Goal: Task Accomplishment & Management: Manage account settings

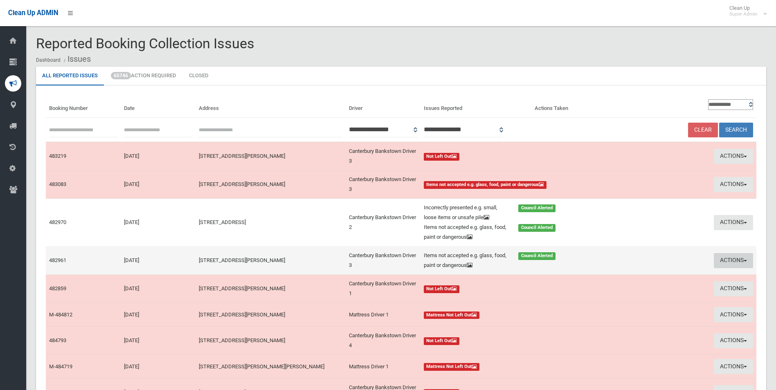
click at [728, 261] on button "Actions" at bounding box center [733, 260] width 39 height 15
click at [628, 292] on link "Edit Actions Taken" at bounding box center [658, 292] width 97 height 14
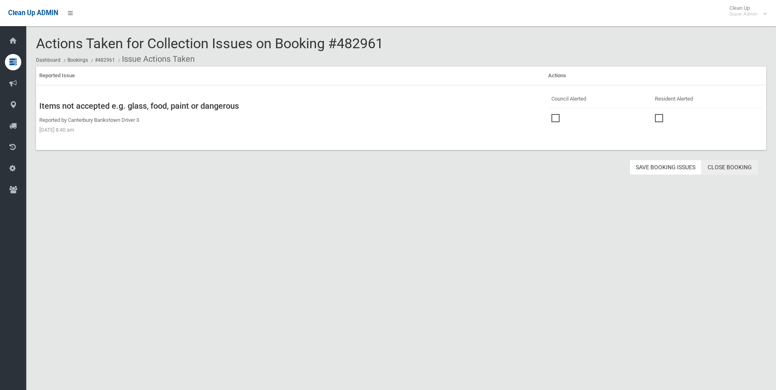
click at [720, 162] on link "Close Booking" at bounding box center [730, 167] width 56 height 15
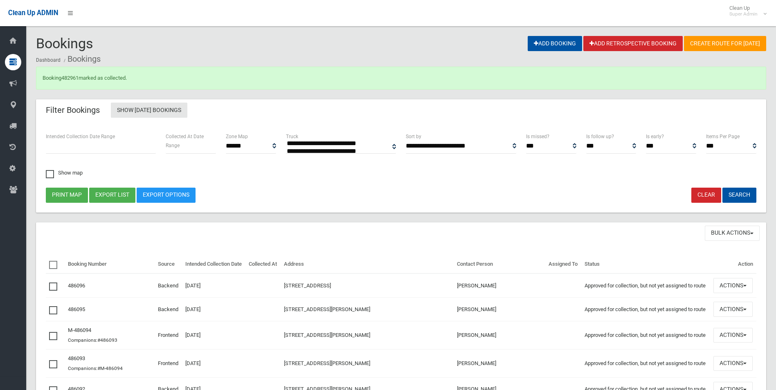
select select
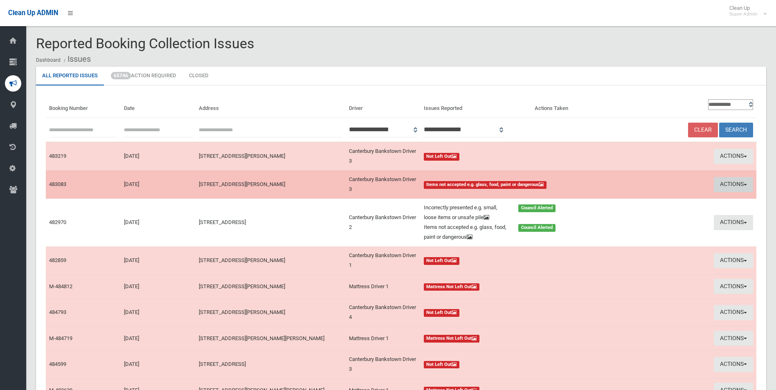
click at [730, 182] on button "Actions" at bounding box center [733, 184] width 39 height 15
click at [630, 202] on link "View Booking" at bounding box center [658, 202] width 97 height 14
click at [726, 184] on button "Actions" at bounding box center [733, 184] width 39 height 15
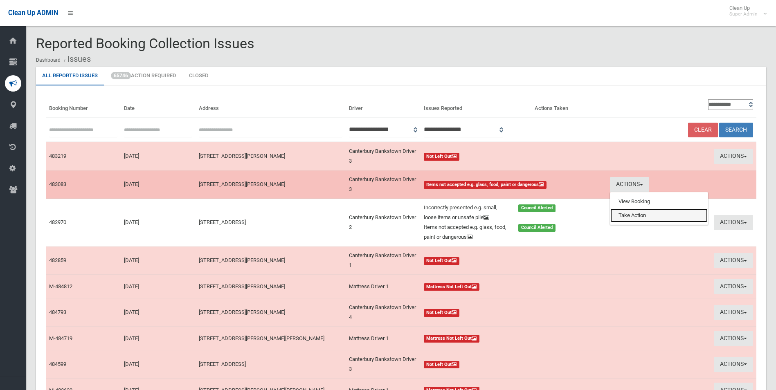
click at [633, 216] on link "Take Action" at bounding box center [658, 216] width 97 height 14
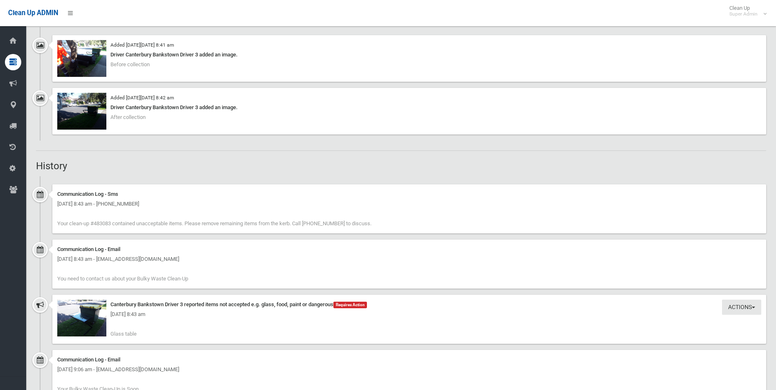
scroll to position [737, 0]
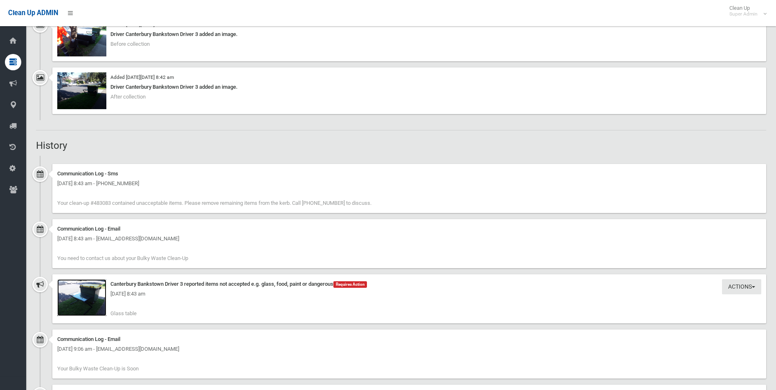
click at [92, 300] on img at bounding box center [81, 297] width 49 height 37
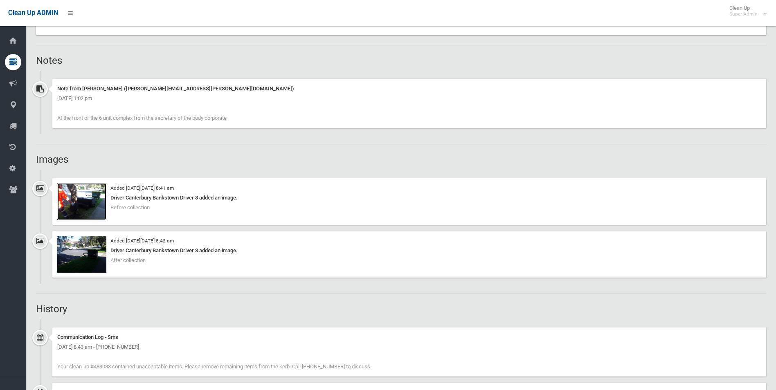
click at [92, 204] on img at bounding box center [81, 201] width 49 height 37
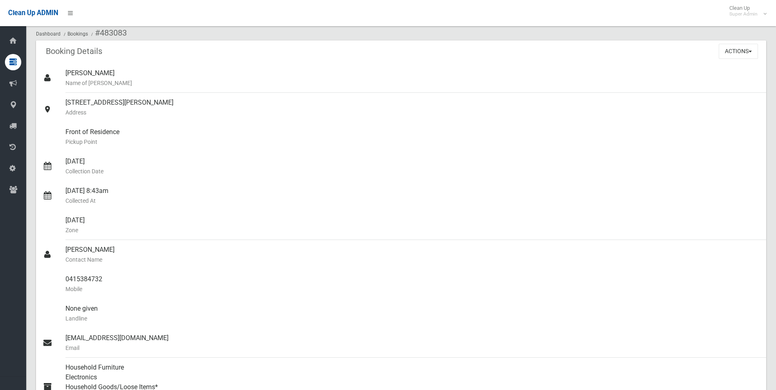
scroll to position [0, 0]
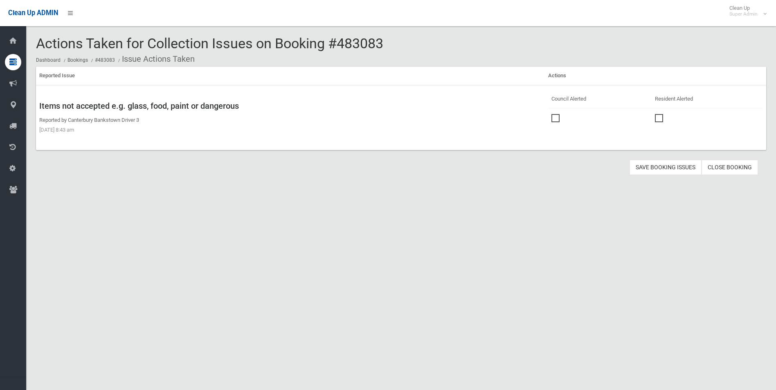
click at [551, 112] on td at bounding box center [599, 117] width 103 height 18
click at [552, 114] on span at bounding box center [558, 114] width 12 height 0
click at [653, 166] on button "Save Booking Issues" at bounding box center [666, 167] width 72 height 15
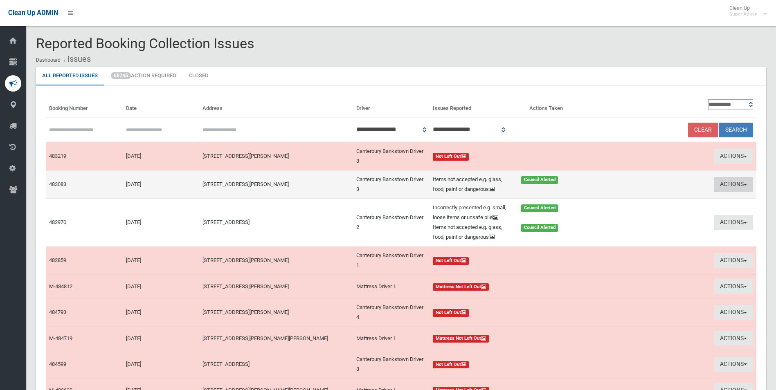
drag, startPoint x: 719, startPoint y: 184, endPoint x: 716, endPoint y: 187, distance: 4.7
click at [719, 184] on button "Actions" at bounding box center [733, 184] width 39 height 15
click at [650, 217] on link "Edit Actions Taken" at bounding box center [655, 216] width 97 height 14
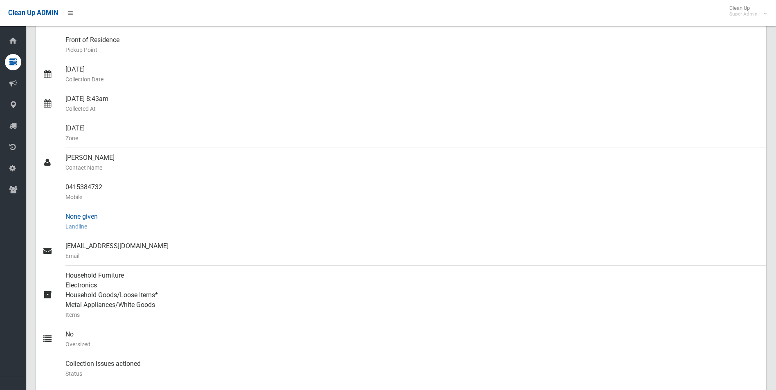
scroll to position [123, 0]
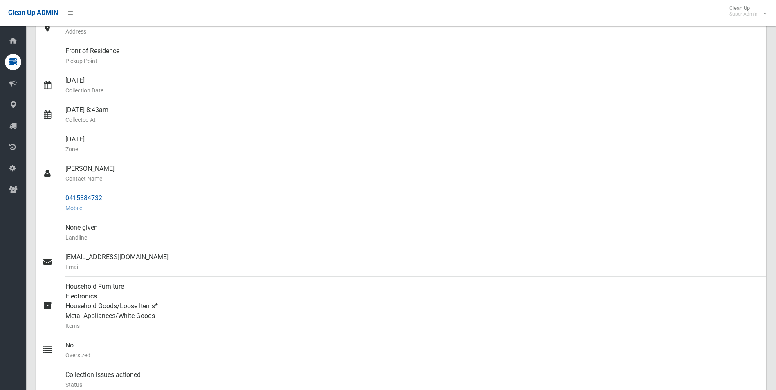
drag, startPoint x: 65, startPoint y: 196, endPoint x: 106, endPoint y: 199, distance: 40.6
click at [106, 199] on link "0415384732 Mobile" at bounding box center [401, 203] width 730 height 29
drag, startPoint x: 106, startPoint y: 199, endPoint x: 93, endPoint y: 197, distance: 12.9
copy link "0415384732"
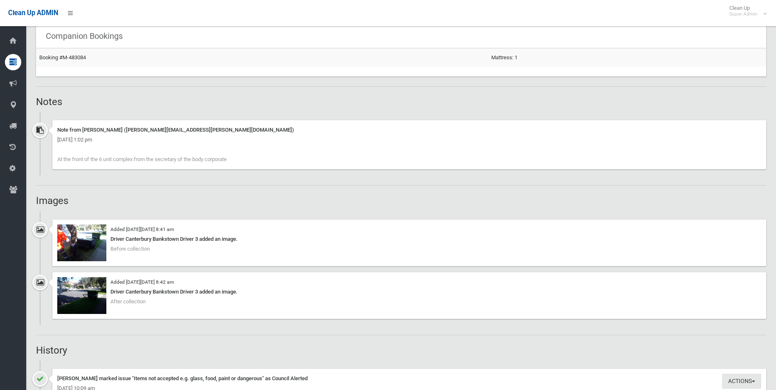
scroll to position [532, 0]
click at [94, 250] on img at bounding box center [81, 242] width 49 height 37
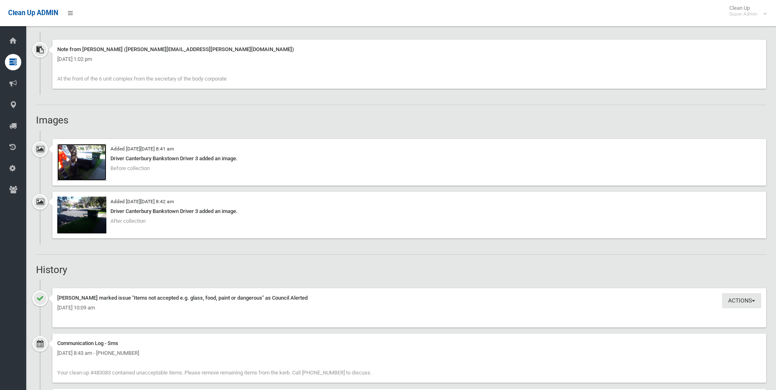
scroll to position [562, 0]
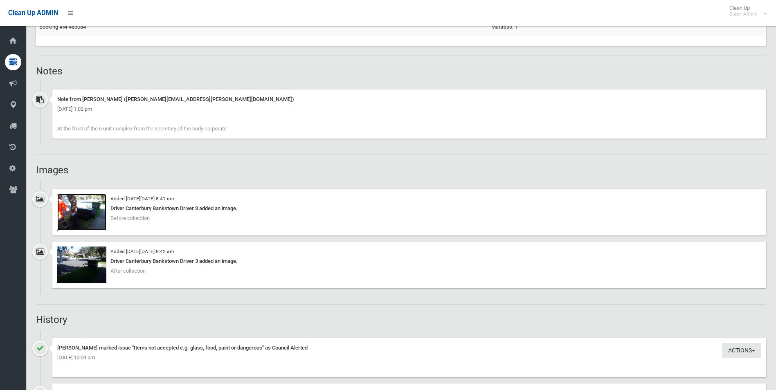
click at [97, 211] on img at bounding box center [81, 212] width 49 height 37
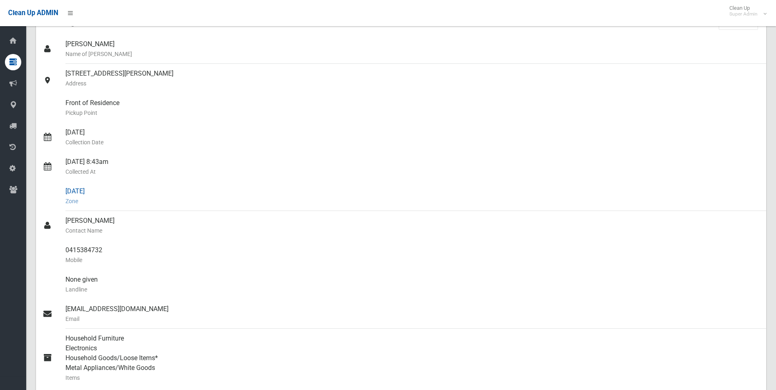
scroll to position [0, 0]
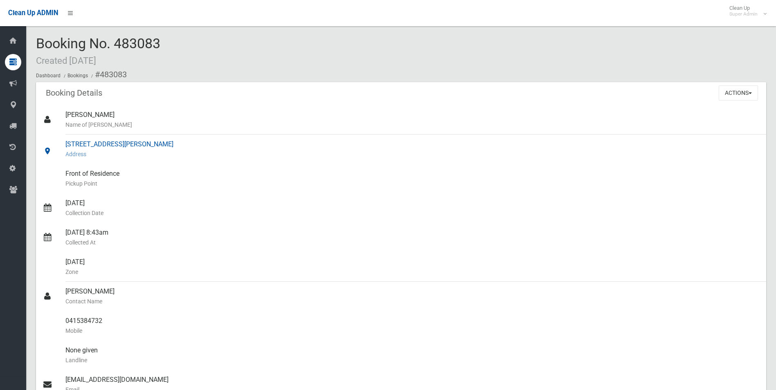
click at [230, 151] on small "Address" at bounding box center [412, 154] width 694 height 10
drag, startPoint x: 101, startPoint y: 73, endPoint x: 104, endPoint y: 315, distance: 242.2
copy section "483083 Booking Details Actions View Booking Edit Booking Clone Booking Add Book…"
click at [728, 96] on button "Actions" at bounding box center [738, 93] width 39 height 15
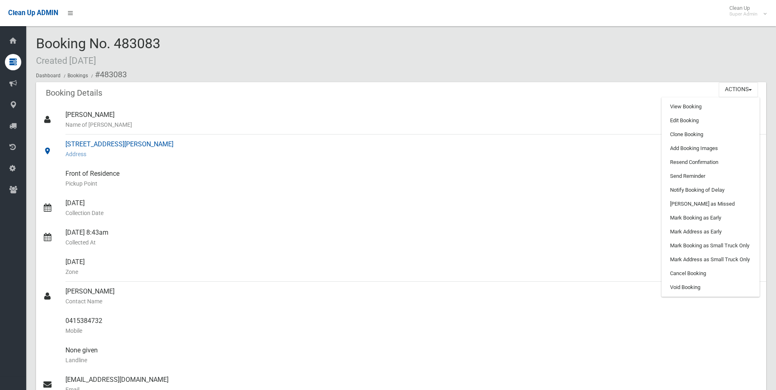
click at [497, 155] on small "Address" at bounding box center [412, 154] width 694 height 10
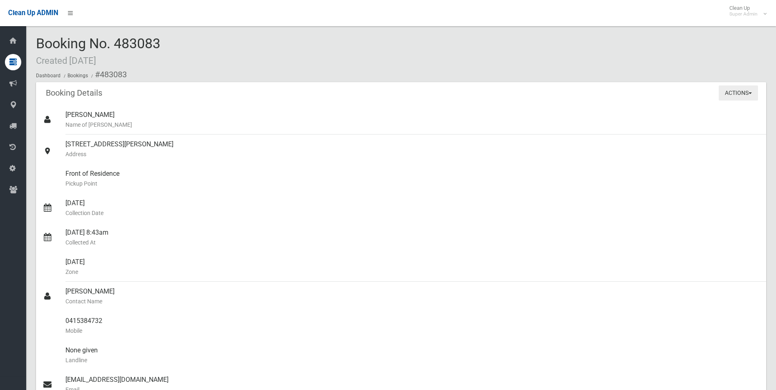
click at [732, 91] on button "Actions" at bounding box center [738, 93] width 39 height 15
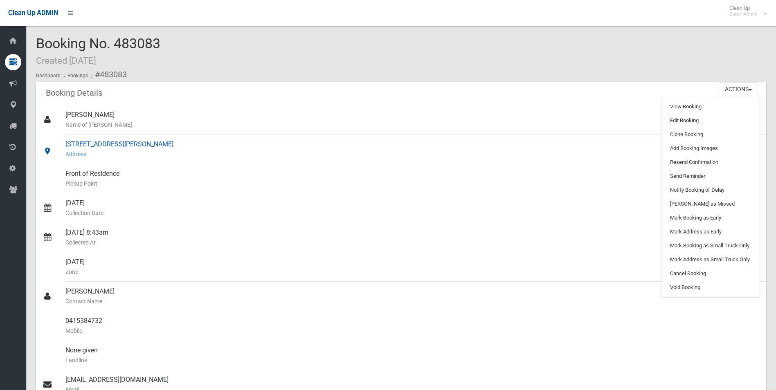
click at [621, 138] on div "76 Ernest Street, LAKEMBA NSW 2195 Address" at bounding box center [412, 149] width 694 height 29
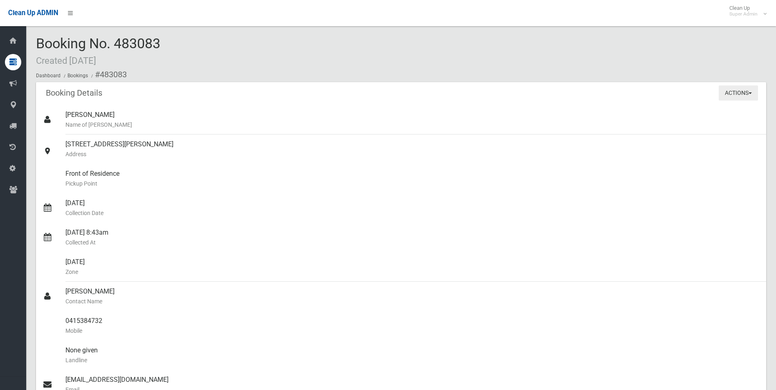
click at [731, 90] on button "Actions" at bounding box center [738, 93] width 39 height 15
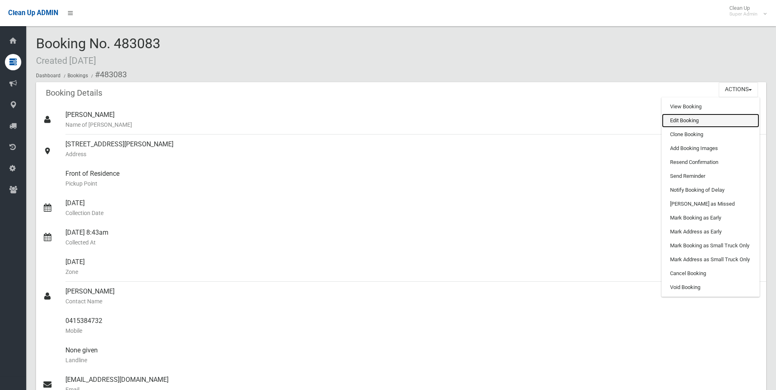
click at [683, 123] on link "Edit Booking" at bounding box center [710, 121] width 97 height 14
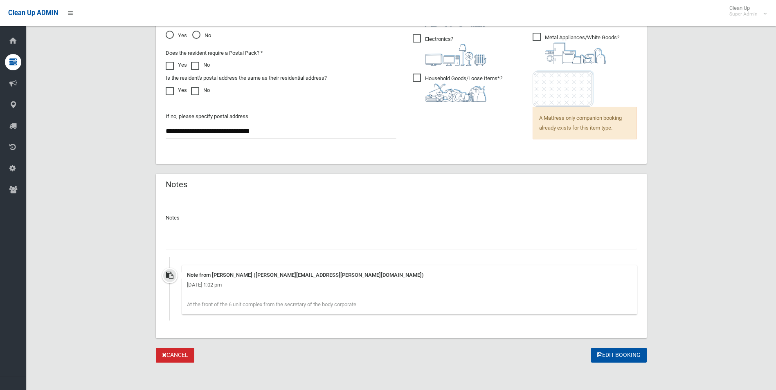
scroll to position [623, 0]
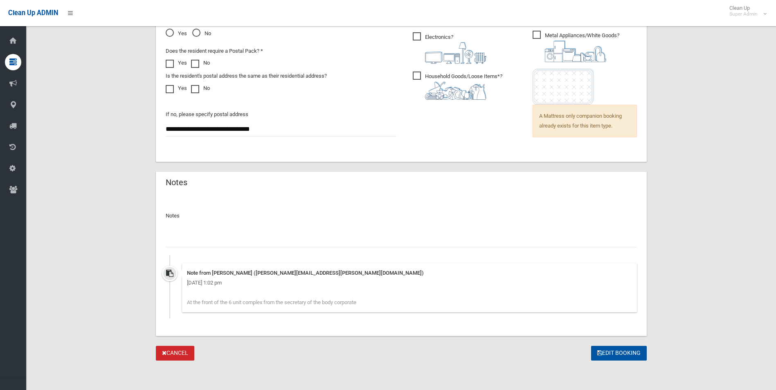
click at [185, 237] on input "text" at bounding box center [401, 239] width 471 height 15
paste input "********"
type input "**********"
click at [608, 350] on button "Edit Booking" at bounding box center [619, 353] width 56 height 15
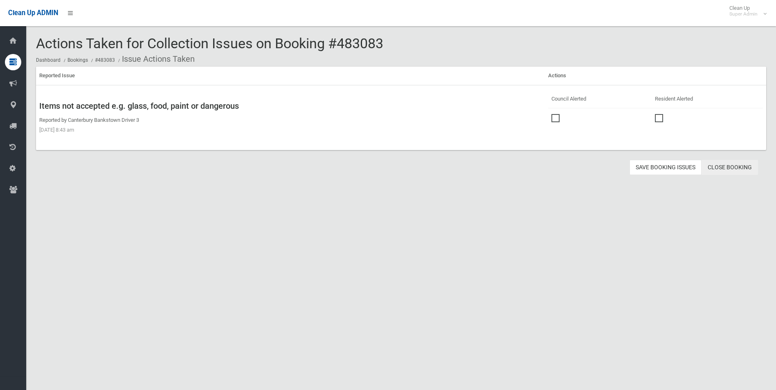
click at [730, 169] on link "Close Booking" at bounding box center [730, 167] width 56 height 15
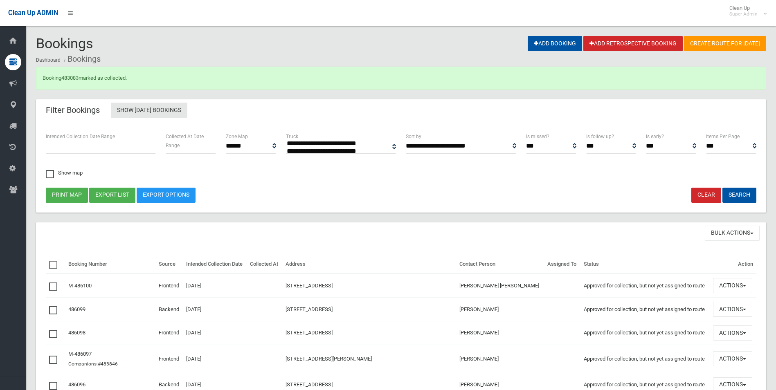
select select
